Goal: Information Seeking & Learning: Learn about a topic

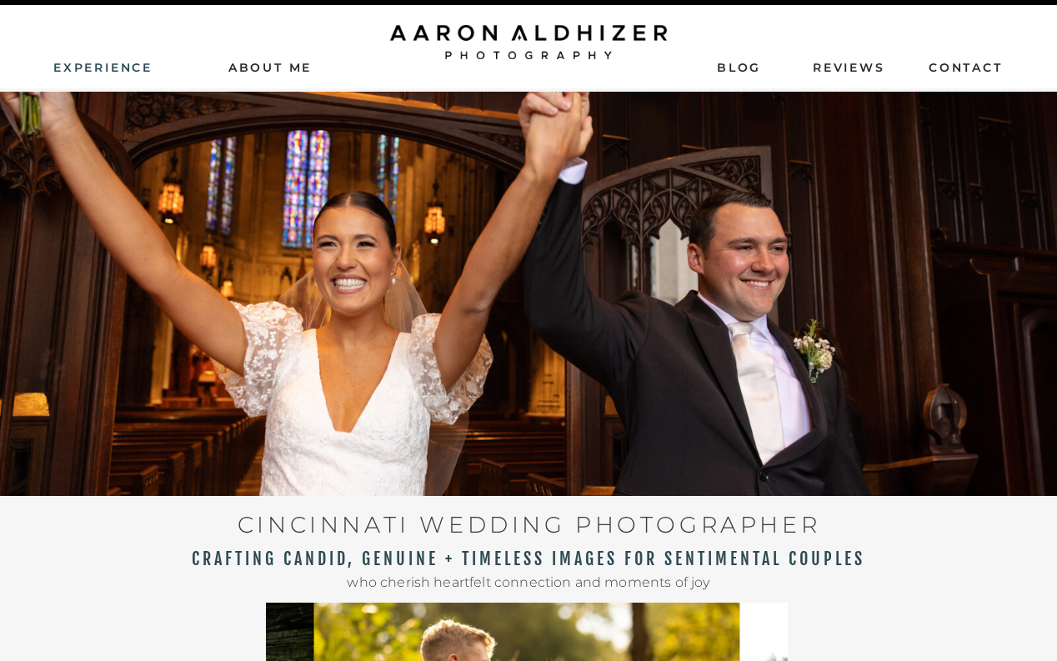
click at [103, 64] on nav "Experience" at bounding box center [104, 66] width 102 height 15
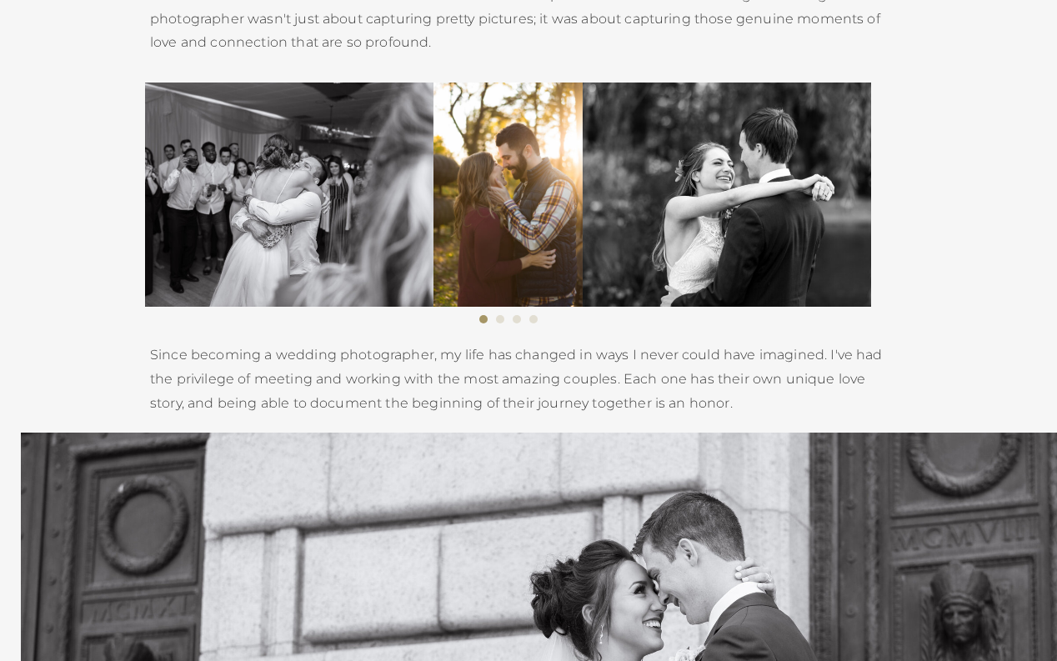
scroll to position [3195, 0]
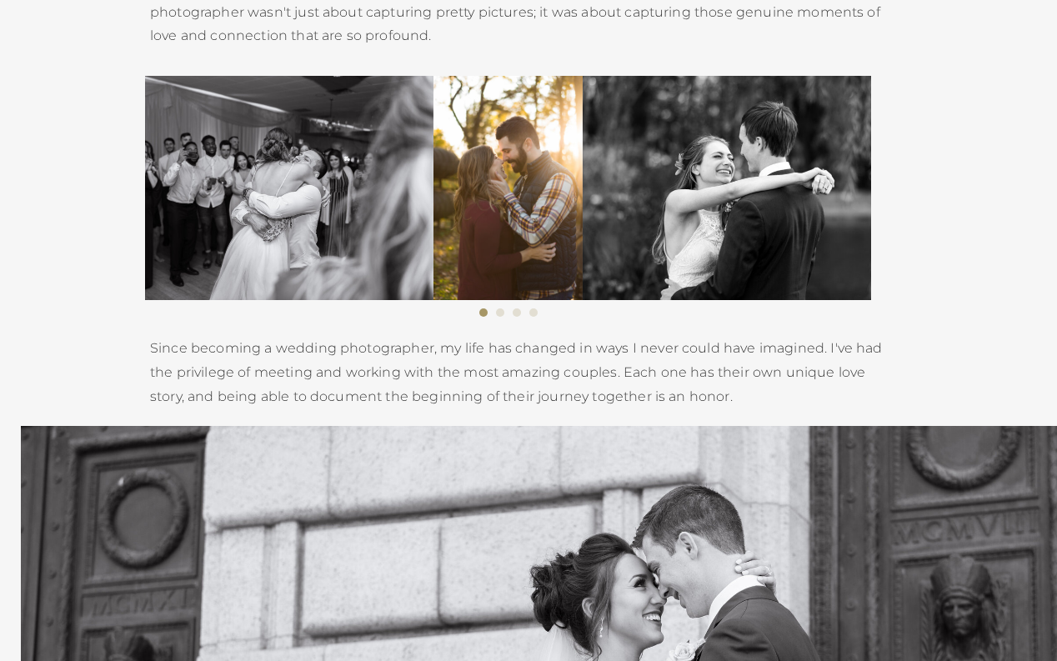
click at [500, 313] on li "Page dot 2" at bounding box center [500, 312] width 8 height 8
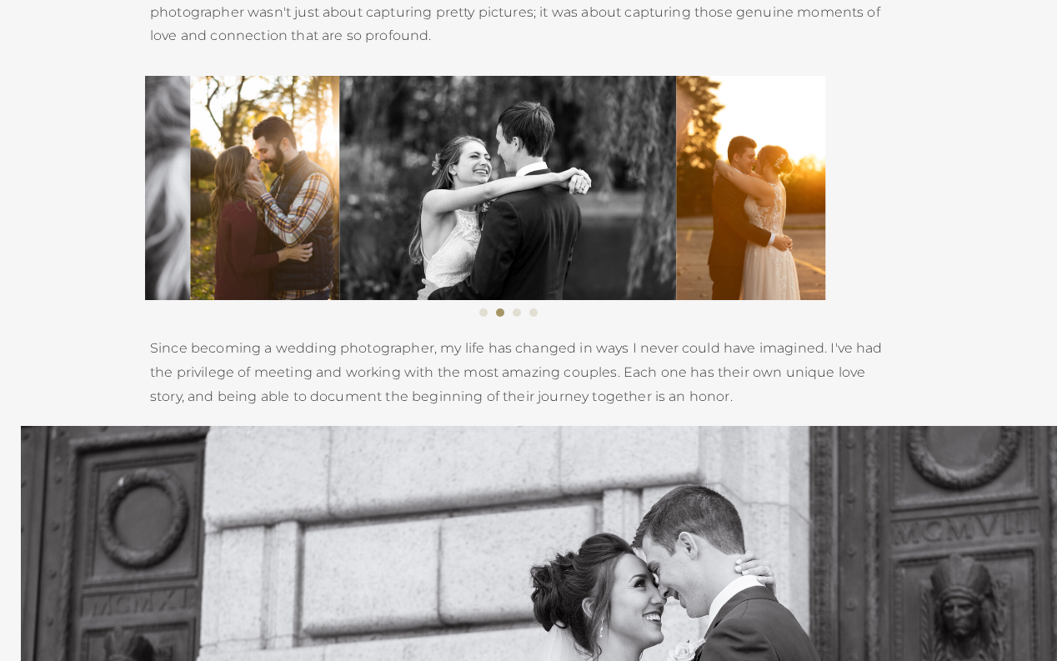
click at [519, 313] on li "Page dot 3" at bounding box center [517, 312] width 8 height 8
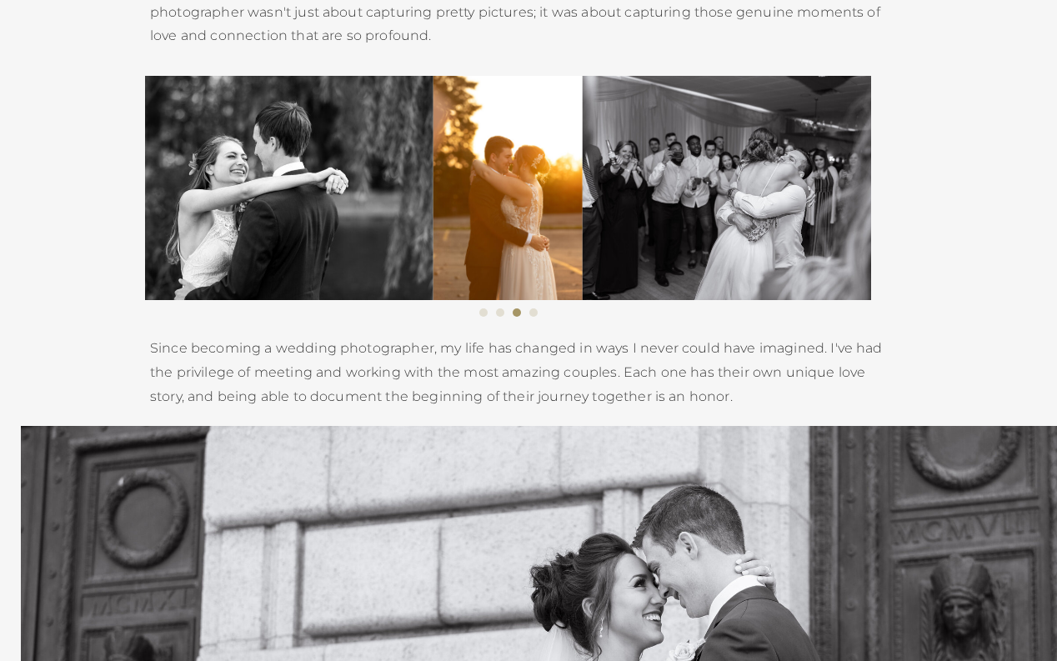
click at [532, 313] on li "Page dot 4" at bounding box center [533, 312] width 8 height 8
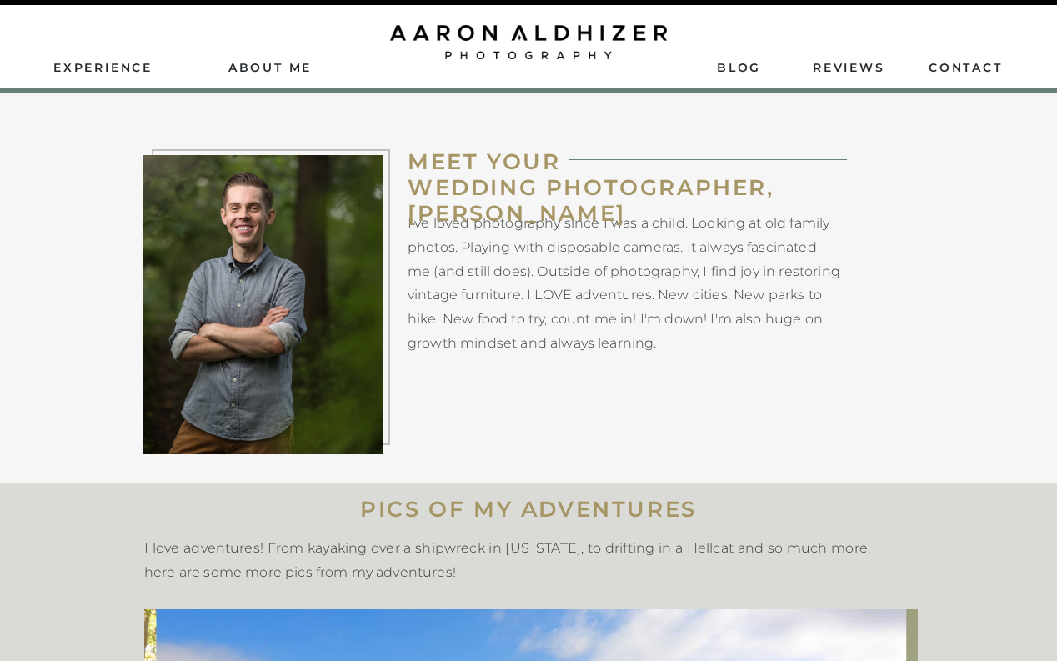
scroll to position [0, 0]
click at [434, 33] on div at bounding box center [528, 42] width 277 height 34
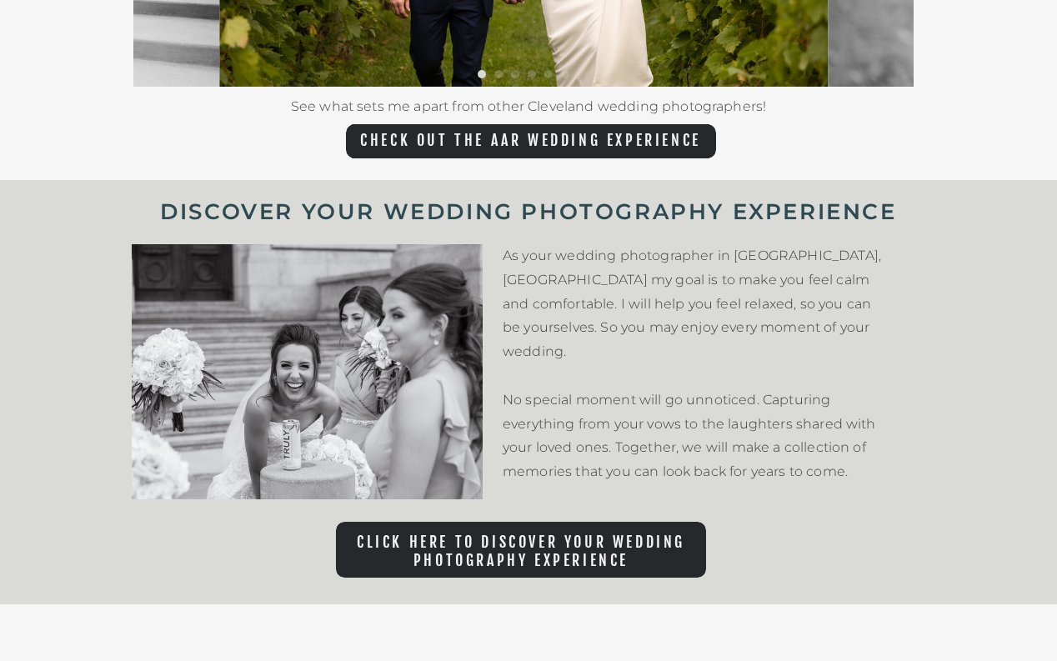
scroll to position [3556, 0]
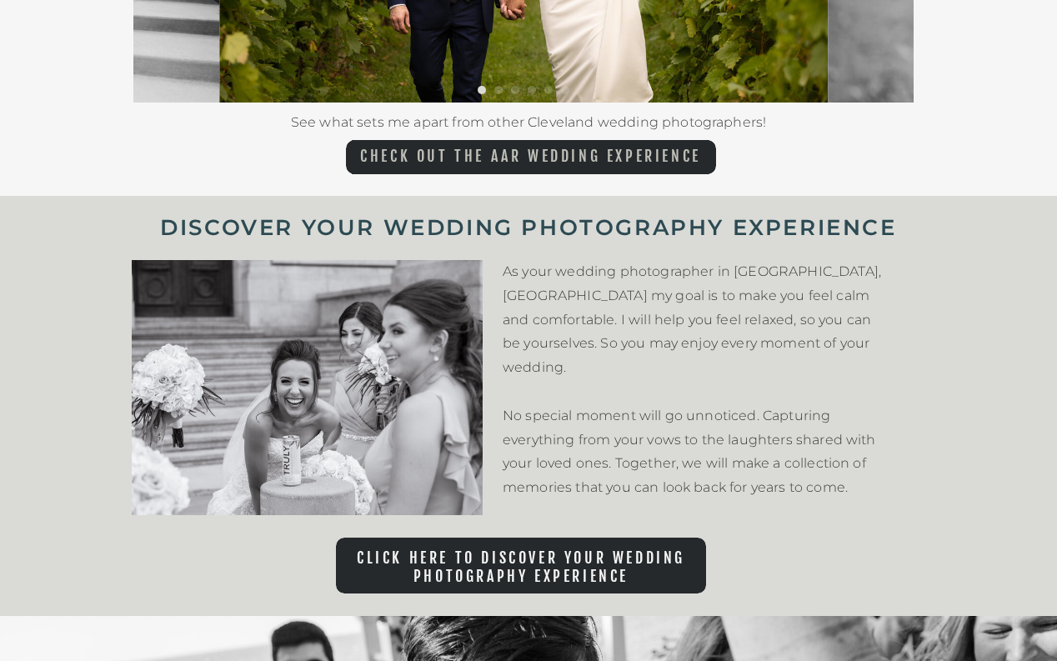
click at [589, 155] on nav "CHECK OUT THE AAR WEDDING EXPERIENCE" at bounding box center [531, 157] width 358 height 19
